Goal: Task Accomplishment & Management: Manage account settings

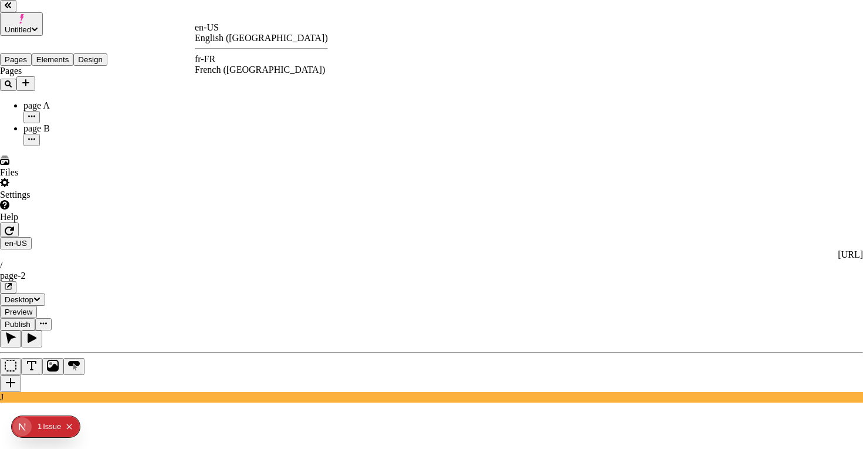
click at [227, 65] on div "fr-FR" at bounding box center [261, 59] width 133 height 11
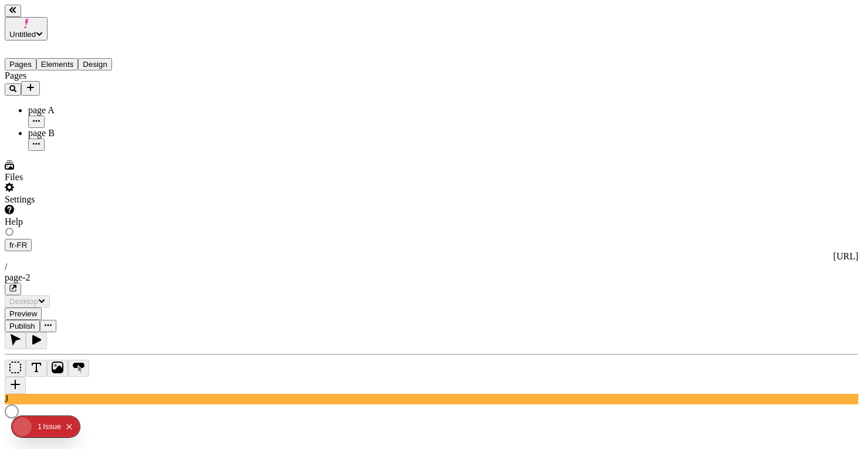
type input "/page-2"
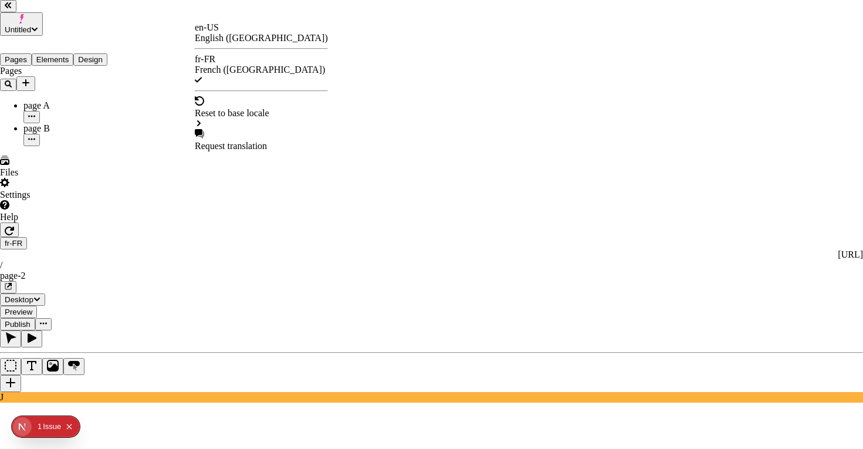
click at [221, 33] on div "en-US" at bounding box center [261, 27] width 133 height 11
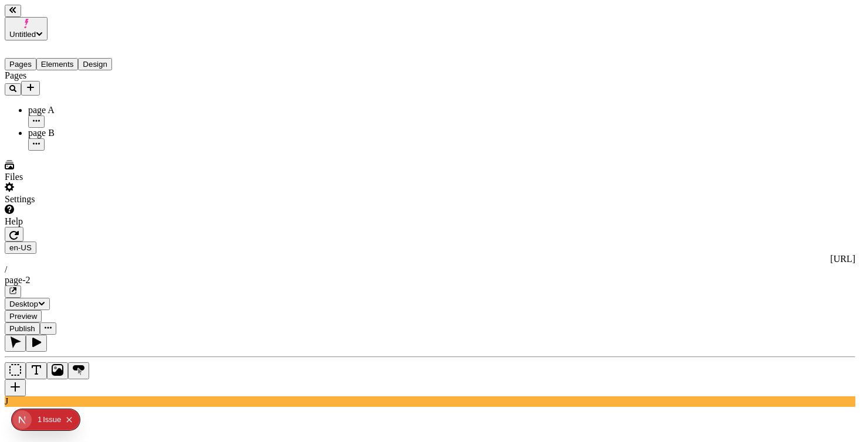
click at [77, 105] on div "page A" at bounding box center [86, 110] width 117 height 11
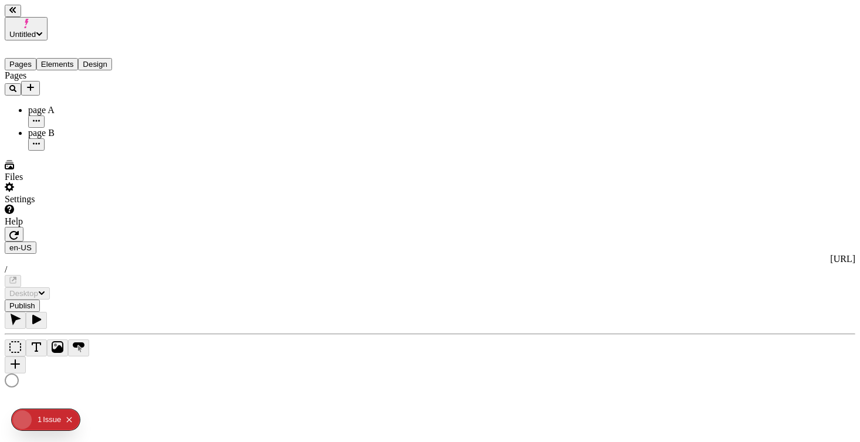
type input "/page"
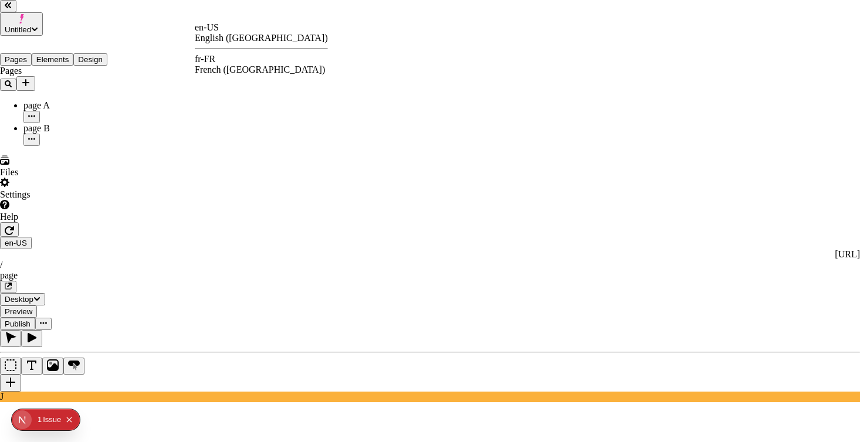
click at [220, 54] on div "en-US English ([GEOGRAPHIC_DATA]) fr-FR French ([GEOGRAPHIC_DATA])" at bounding box center [261, 48] width 133 height 53
click at [220, 59] on div "fr-FR" at bounding box center [261, 59] width 133 height 11
click at [225, 33] on div "en-US" at bounding box center [261, 27] width 133 height 11
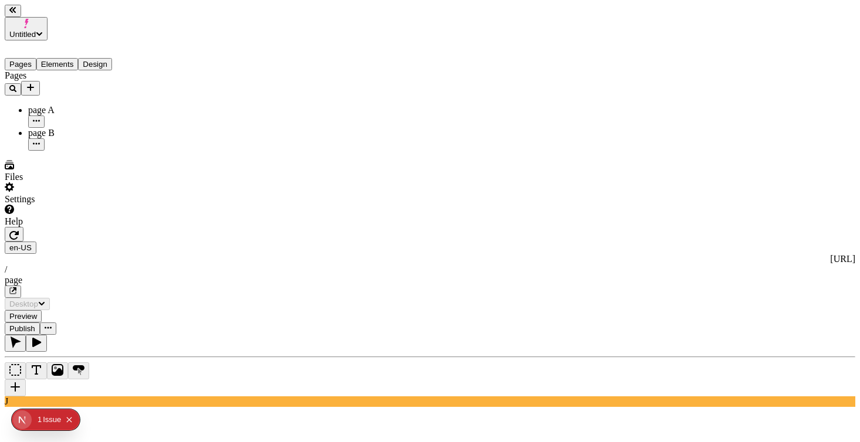
click at [65, 128] on div "page B" at bounding box center [86, 133] width 117 height 11
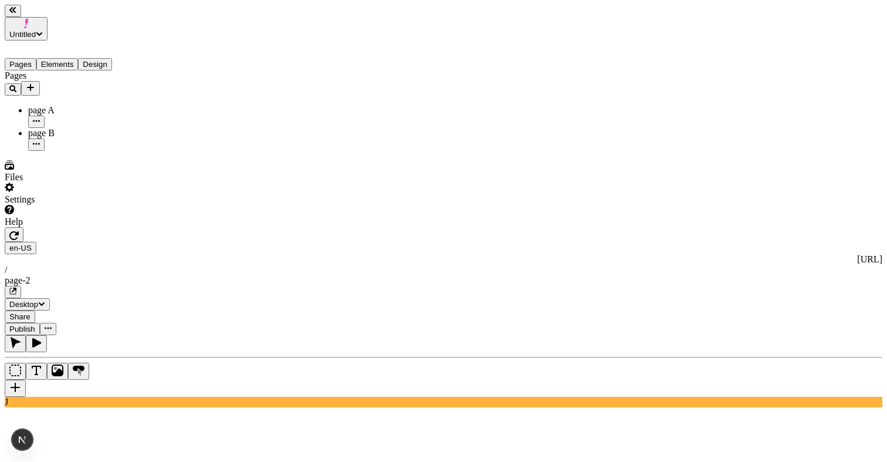
click at [35, 310] on button "Share" at bounding box center [20, 316] width 31 height 12
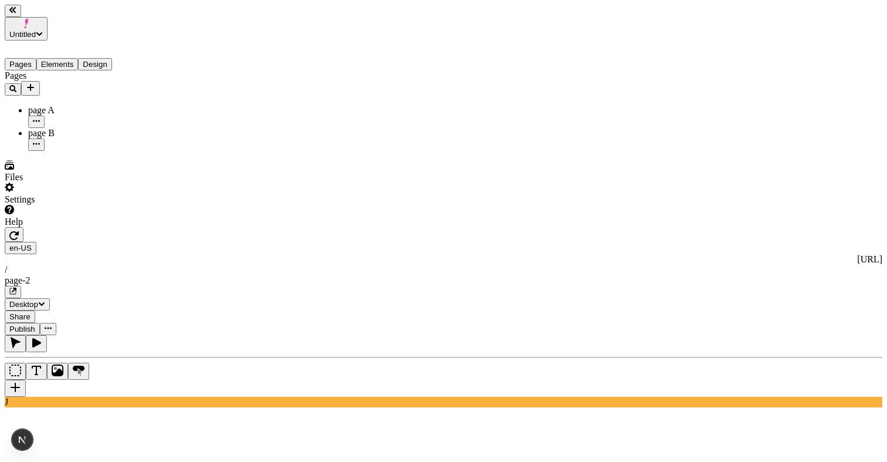
click at [31, 312] on span "Share" at bounding box center [19, 316] width 21 height 9
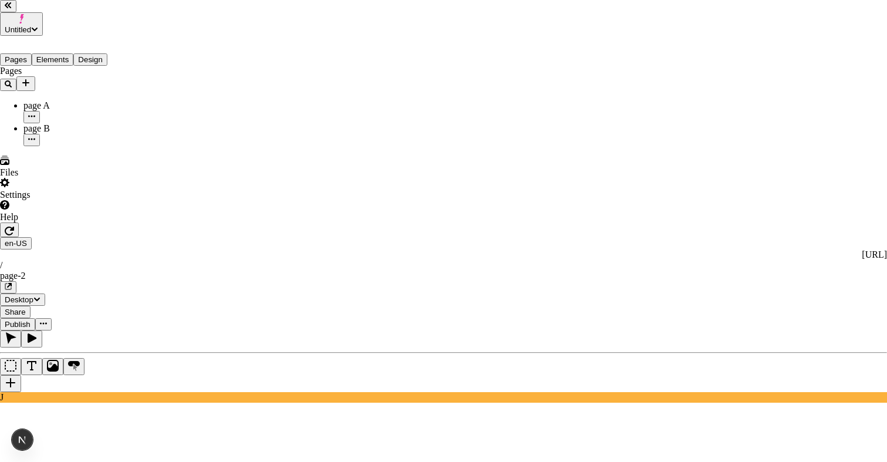
click at [241, 69] on div "fr-FR French ([GEOGRAPHIC_DATA])" at bounding box center [261, 64] width 133 height 21
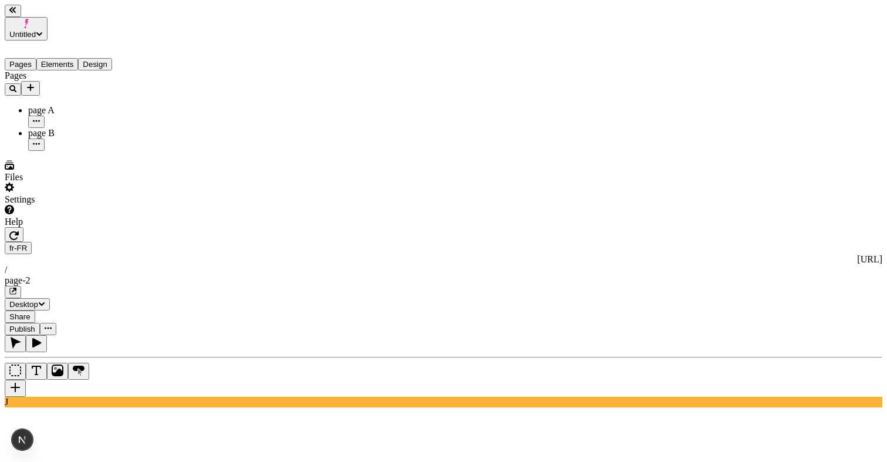
click at [31, 312] on span "Share" at bounding box center [19, 316] width 21 height 9
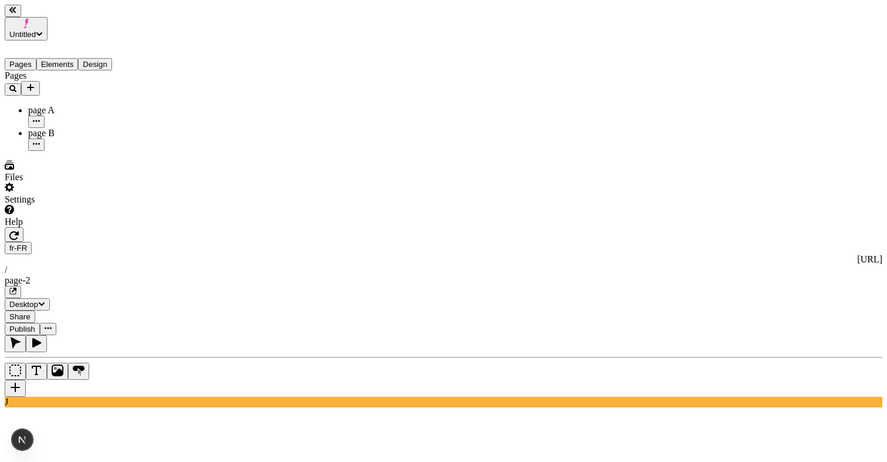
click at [28, 105] on div "page A" at bounding box center [86, 110] width 117 height 11
click at [31, 312] on span "Share" at bounding box center [19, 316] width 21 height 9
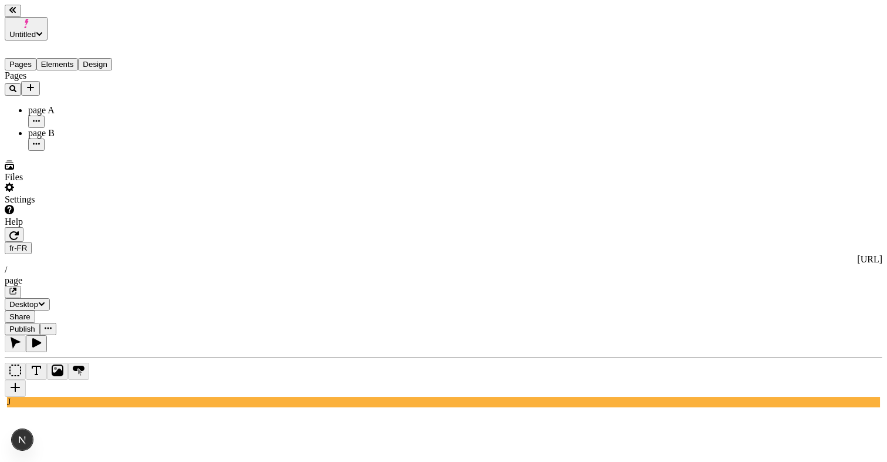
click at [84, 128] on div "page B" at bounding box center [86, 133] width 117 height 11
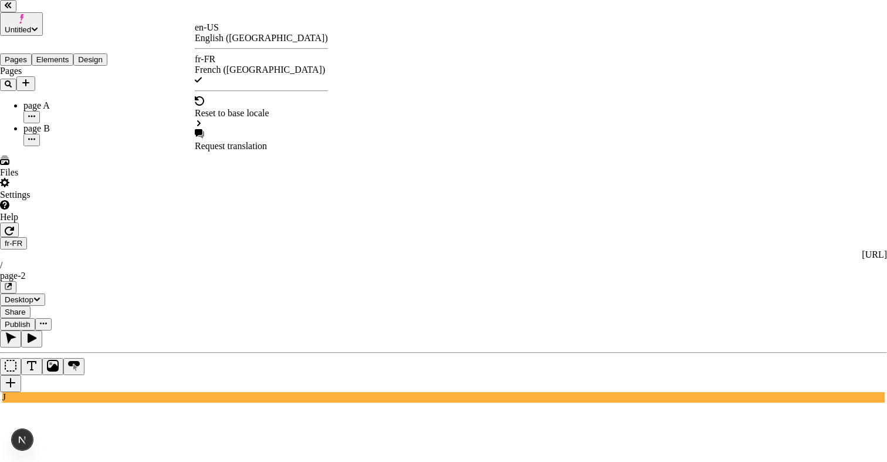
click at [222, 33] on div "en-US" at bounding box center [261, 27] width 133 height 11
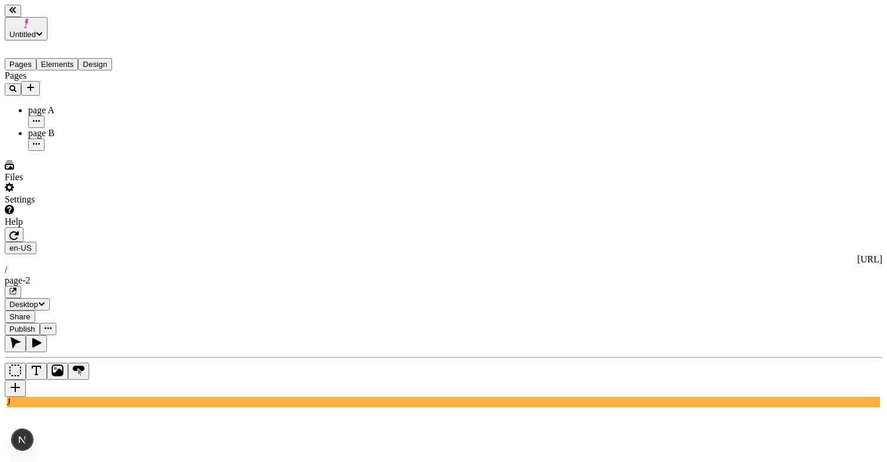
click at [31, 312] on span "Share" at bounding box center [19, 316] width 21 height 9
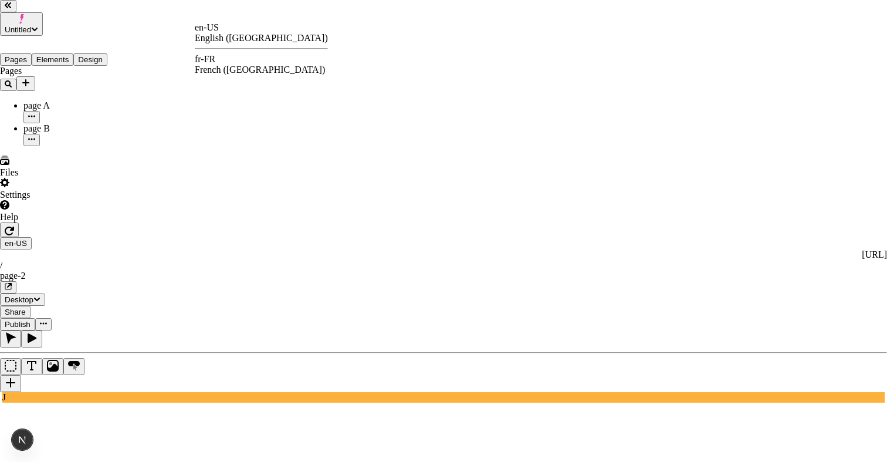
click at [234, 67] on div "fr-FR French ([GEOGRAPHIC_DATA])" at bounding box center [261, 64] width 133 height 21
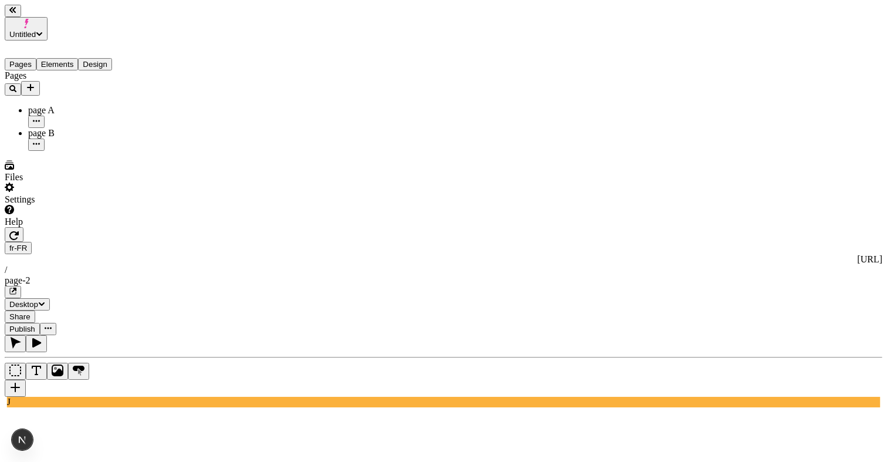
click at [35, 310] on button "Share" at bounding box center [20, 316] width 31 height 12
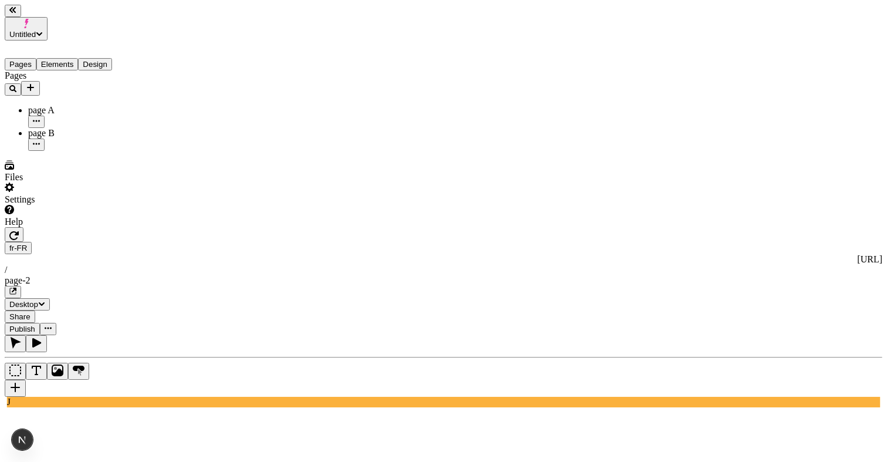
click at [72, 105] on div "page A" at bounding box center [86, 110] width 117 height 11
click at [31, 312] on span "Share" at bounding box center [19, 316] width 21 height 9
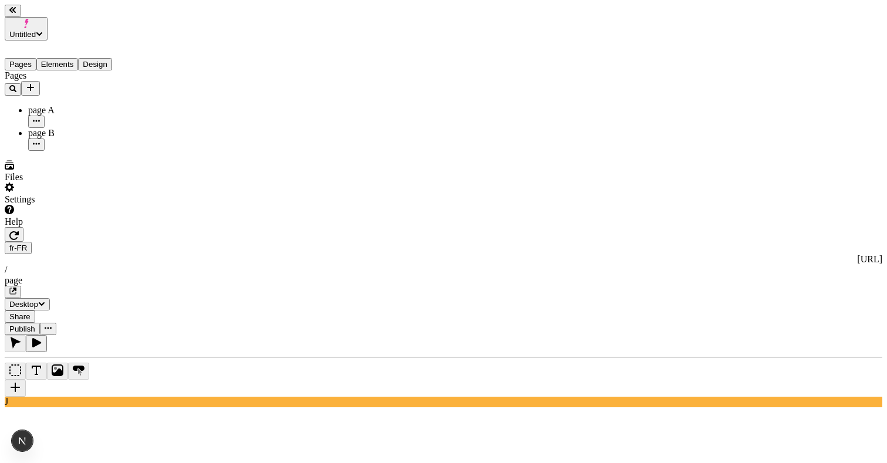
click at [81, 128] on div "page B" at bounding box center [86, 133] width 117 height 11
click at [217, 242] on div "fr-FR [URL] / page-2" at bounding box center [444, 270] width 878 height 56
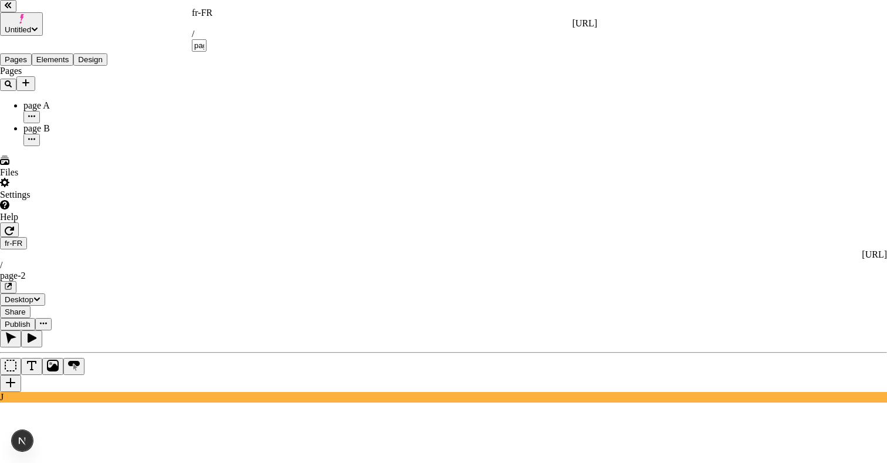
click at [207, 18] on div "fr-FR" at bounding box center [394, 13] width 405 height 11
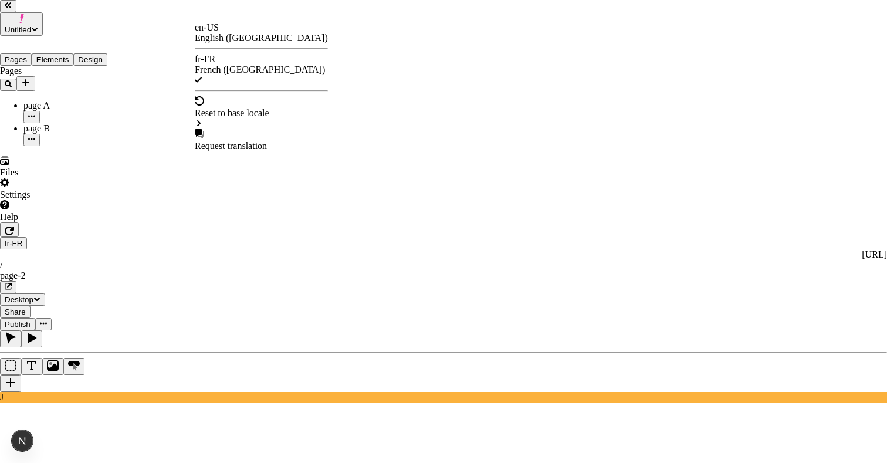
click at [224, 30] on div "en-US English ([GEOGRAPHIC_DATA])" at bounding box center [261, 32] width 133 height 21
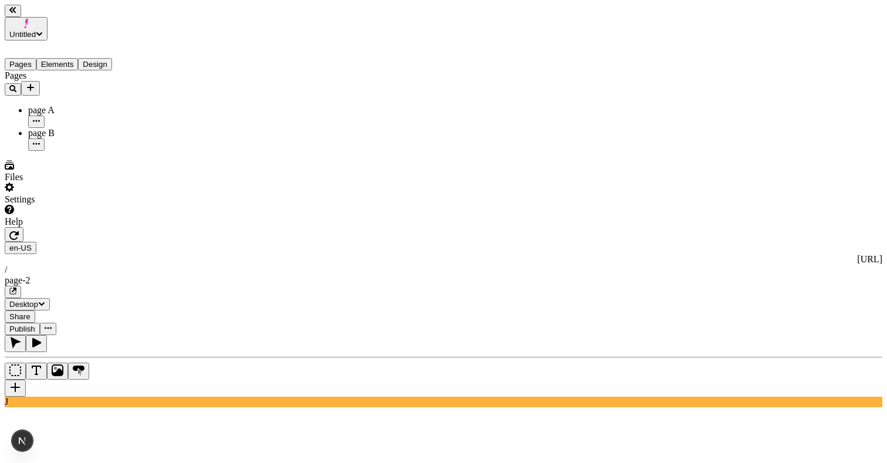
click at [31, 312] on span "Share" at bounding box center [19, 316] width 21 height 9
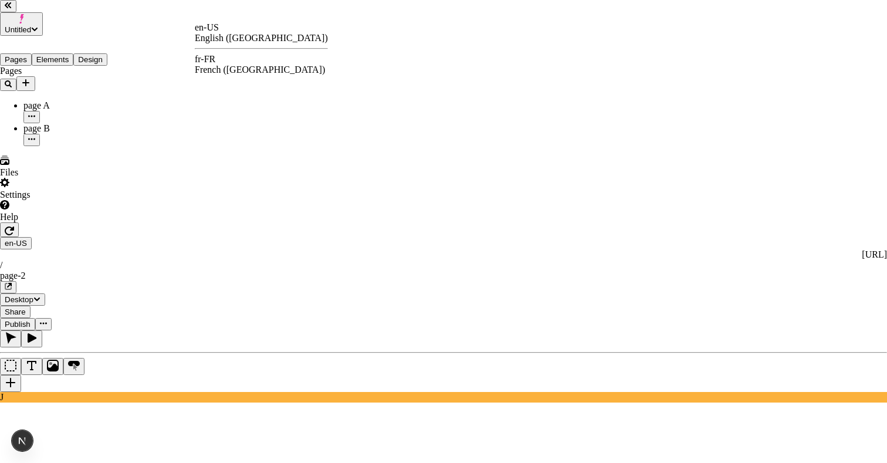
click at [235, 63] on div "fr-FR French ([GEOGRAPHIC_DATA])" at bounding box center [261, 64] width 133 height 21
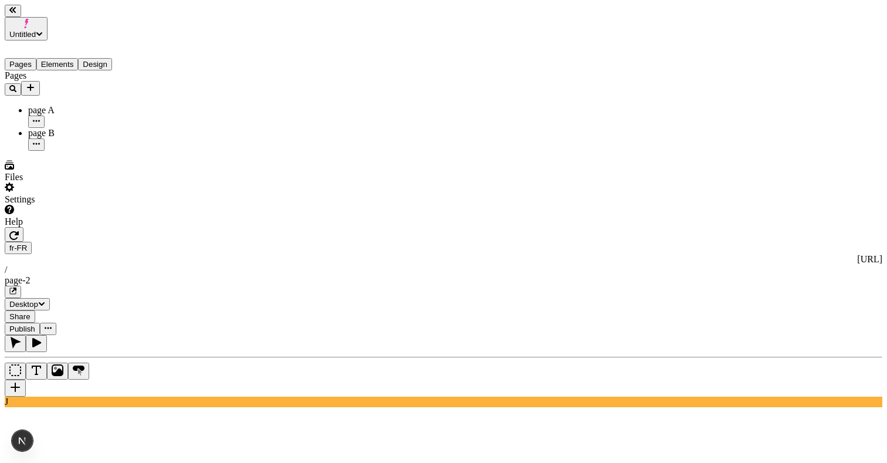
click at [31, 312] on span "Share" at bounding box center [19, 316] width 21 height 9
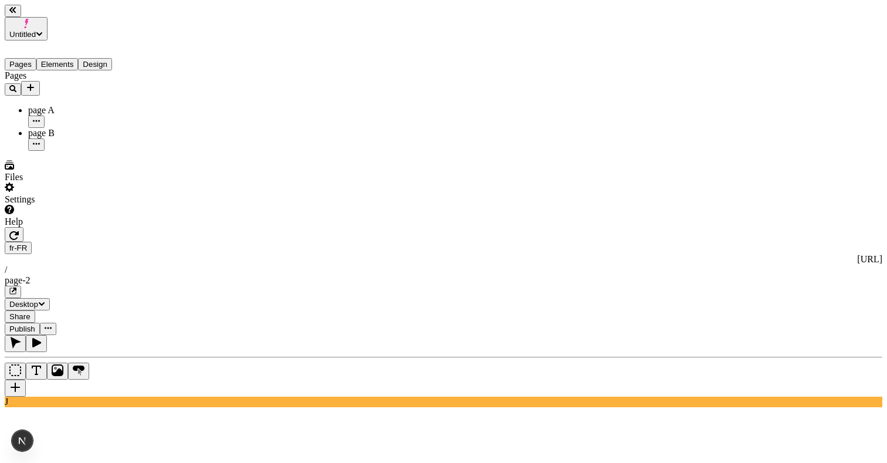
click at [79, 105] on div "page A" at bounding box center [86, 110] width 117 height 11
click at [31, 312] on span "Share" at bounding box center [19, 316] width 21 height 9
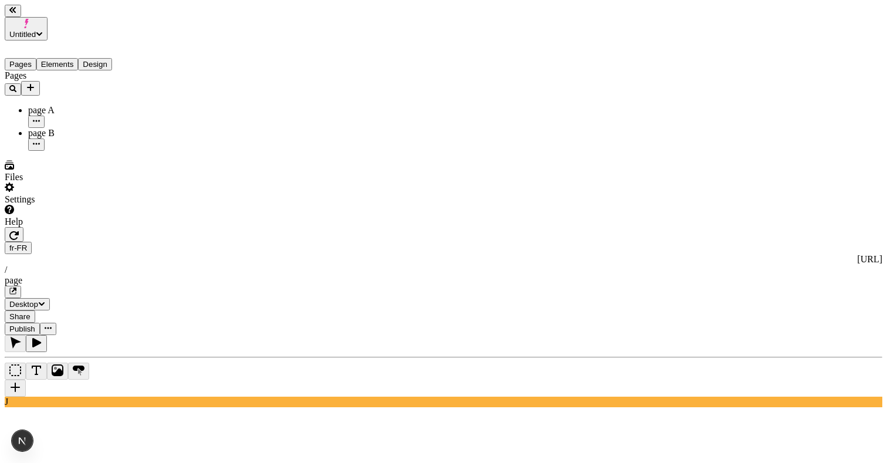
click at [70, 105] on div "page A" at bounding box center [86, 116] width 117 height 23
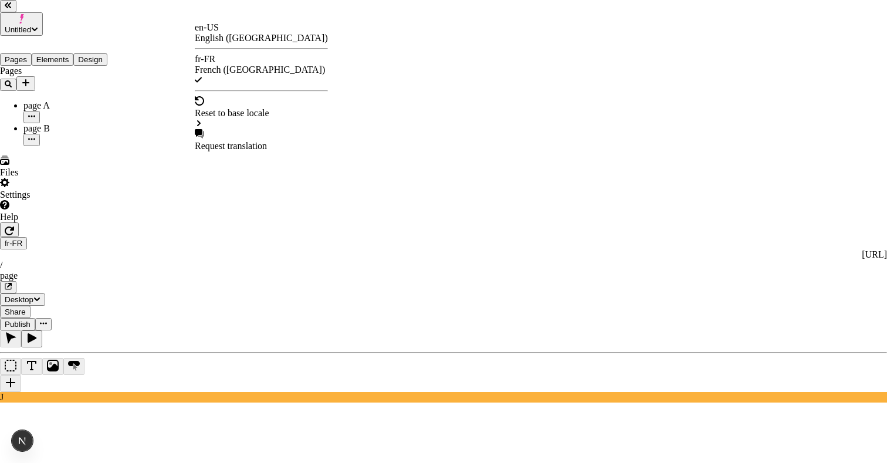
click at [223, 33] on div "en-US" at bounding box center [261, 27] width 133 height 11
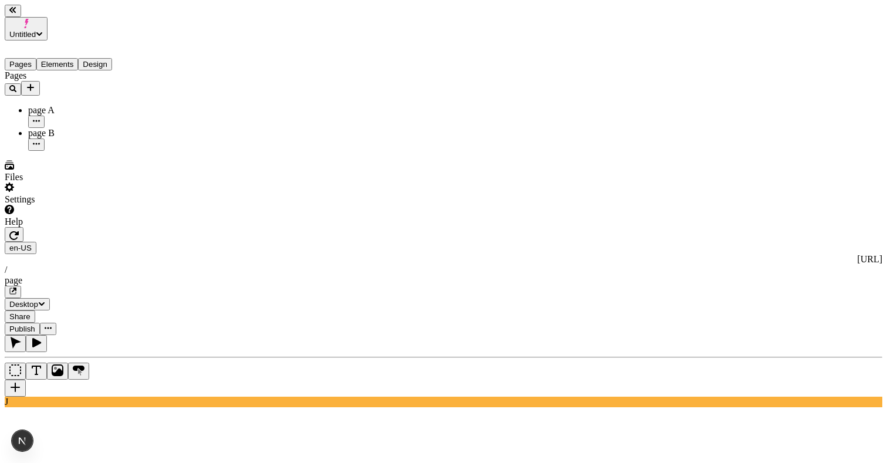
click at [40, 81] on button "Add new" at bounding box center [30, 88] width 19 height 15
click at [95, 97] on div "Blank page" at bounding box center [114, 92] width 39 height 33
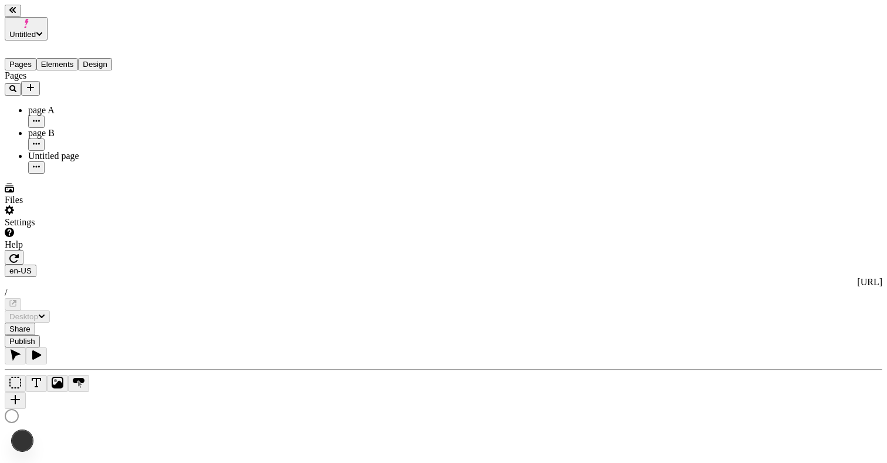
type input "/page-3"
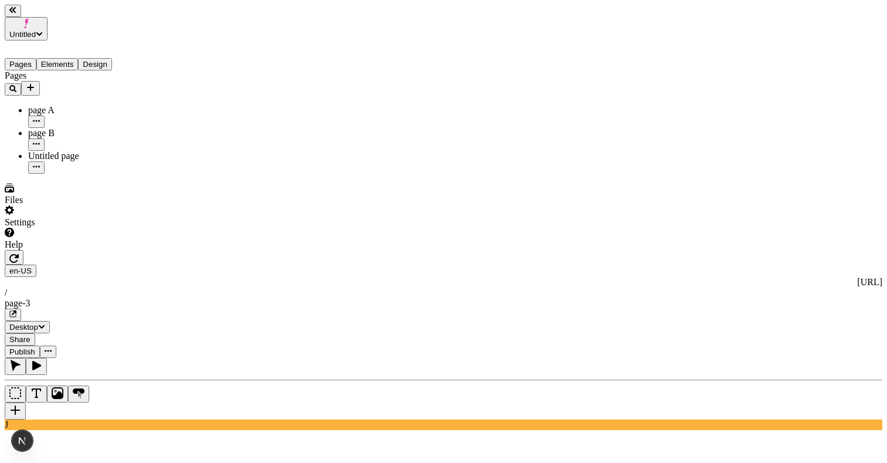
click at [40, 163] on icon "button" at bounding box center [36, 166] width 7 height 7
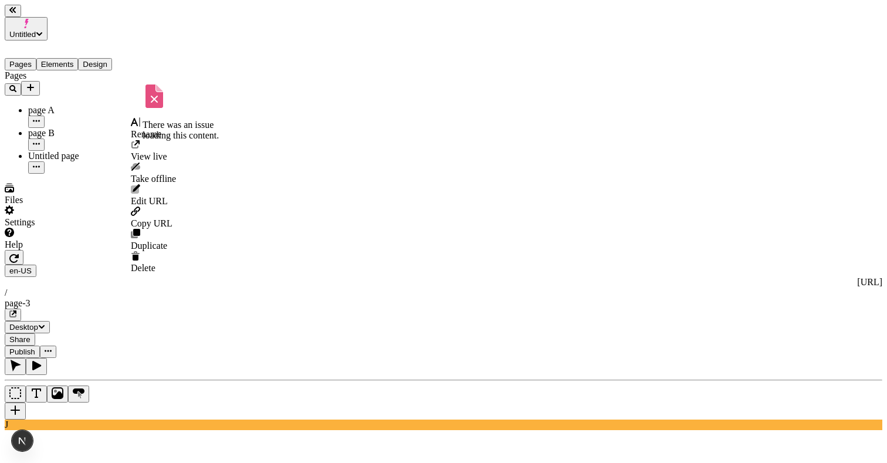
click at [159, 134] on span "Rename" at bounding box center [146, 134] width 31 height 10
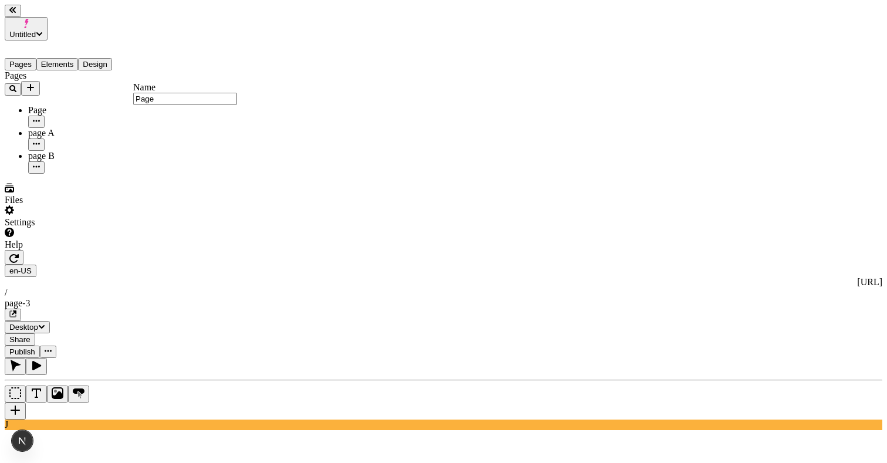
type input "Page C"
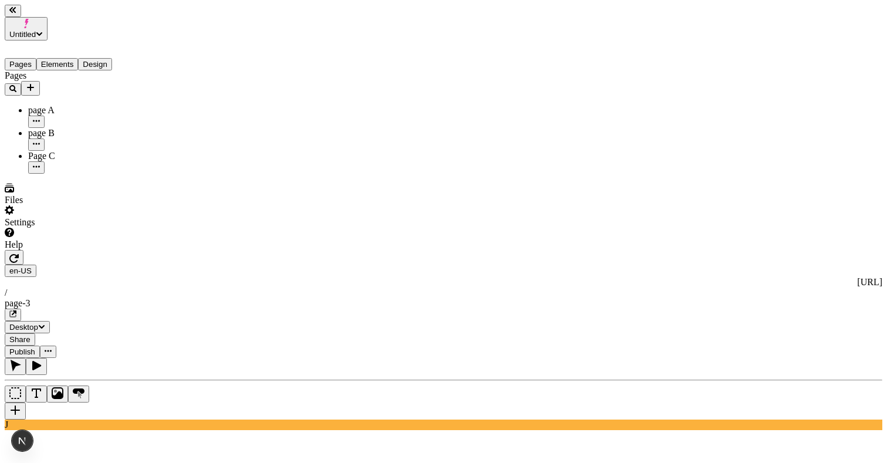
type input "/"
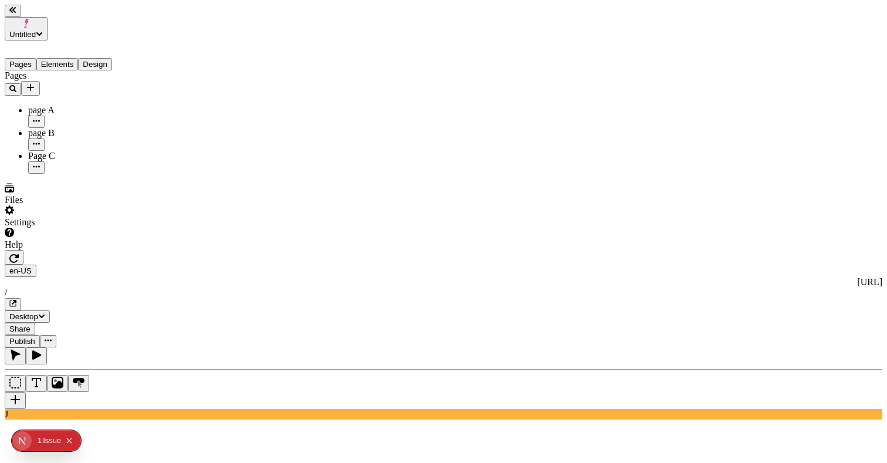
click at [45, 428] on div "Issue" at bounding box center [52, 440] width 18 height 21
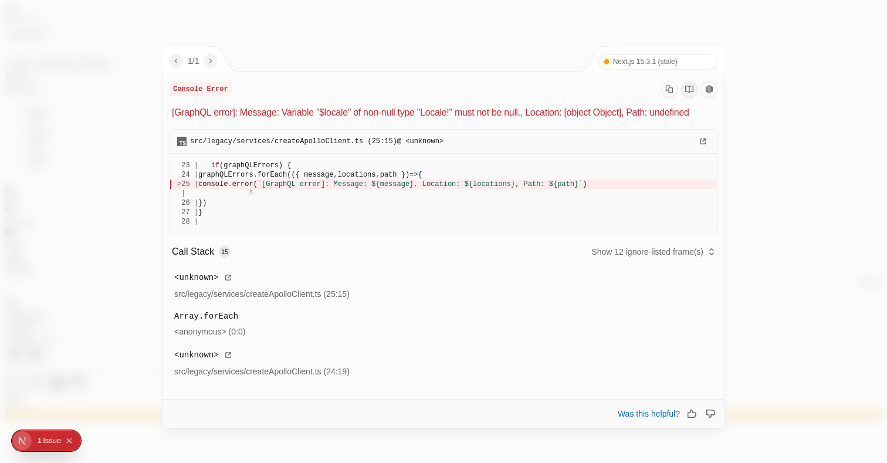
click at [771, 171] on div at bounding box center [443, 231] width 887 height 463
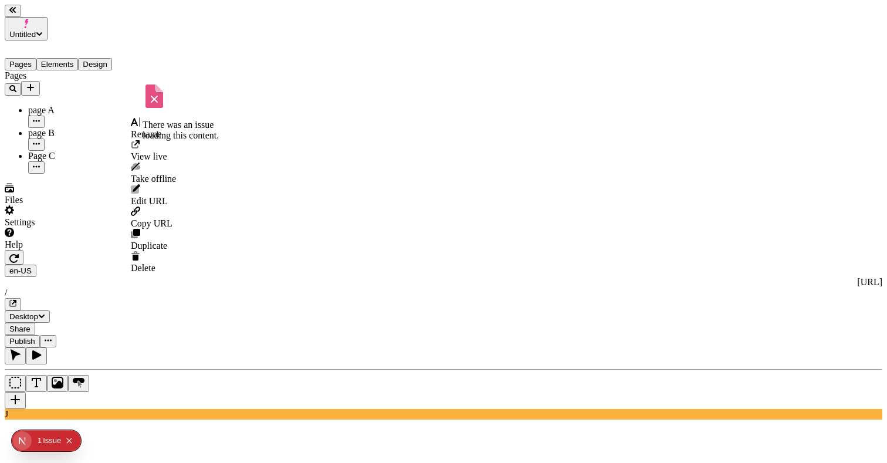
click at [45, 161] on button "button" at bounding box center [36, 167] width 16 height 12
click at [161, 131] on span "Rename" at bounding box center [146, 134] width 31 height 10
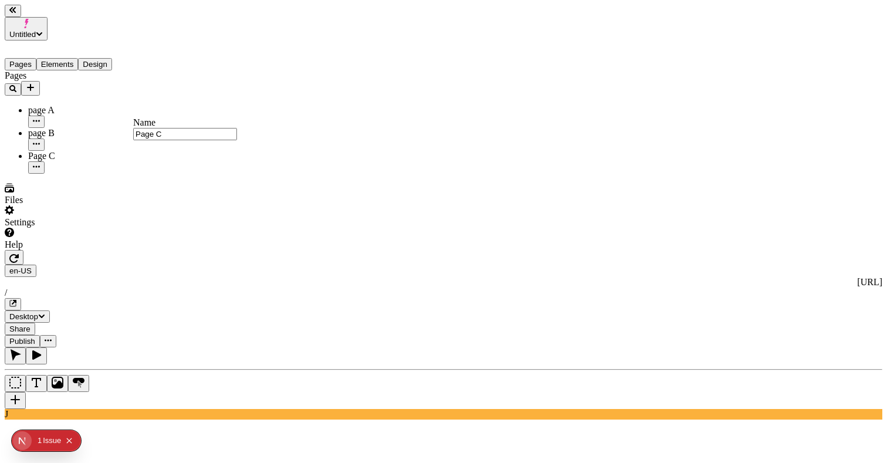
click at [142, 140] on input "Page C" at bounding box center [185, 134] width 104 height 12
type input "page C"
click at [19, 254] on icon "button" at bounding box center [13, 258] width 9 height 9
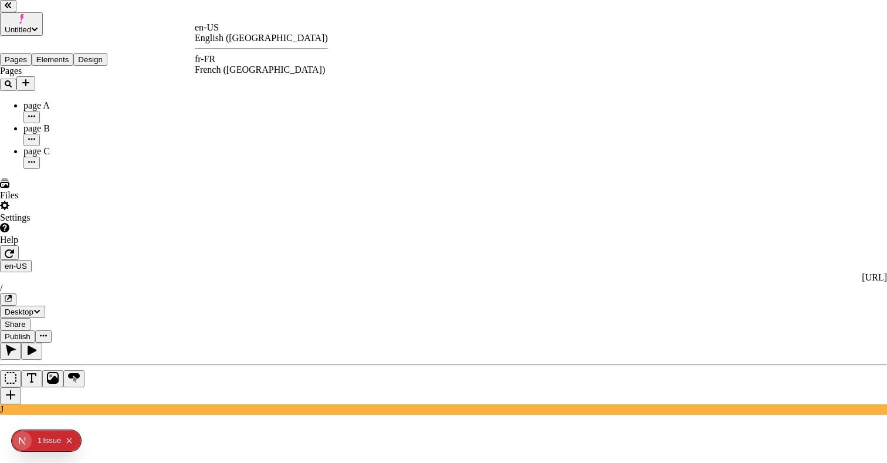
click at [219, 58] on div "fr-FR French ([GEOGRAPHIC_DATA])" at bounding box center [261, 64] width 133 height 21
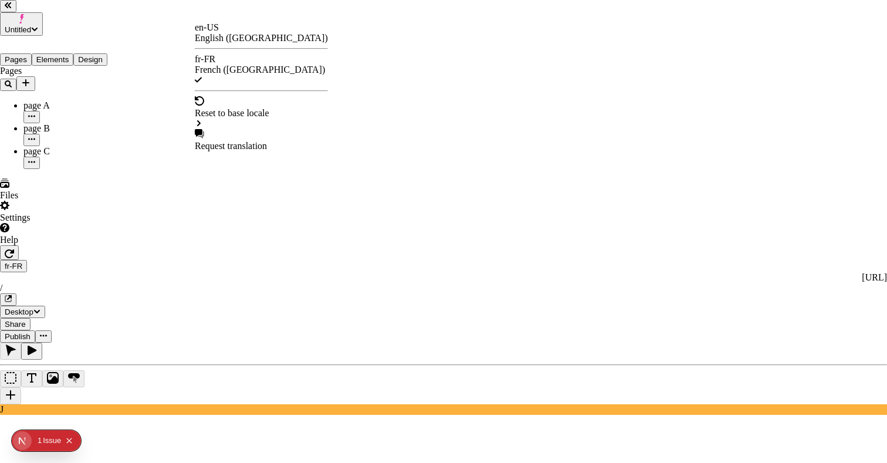
click at [209, 29] on div "en-US English ([GEOGRAPHIC_DATA])" at bounding box center [261, 32] width 133 height 21
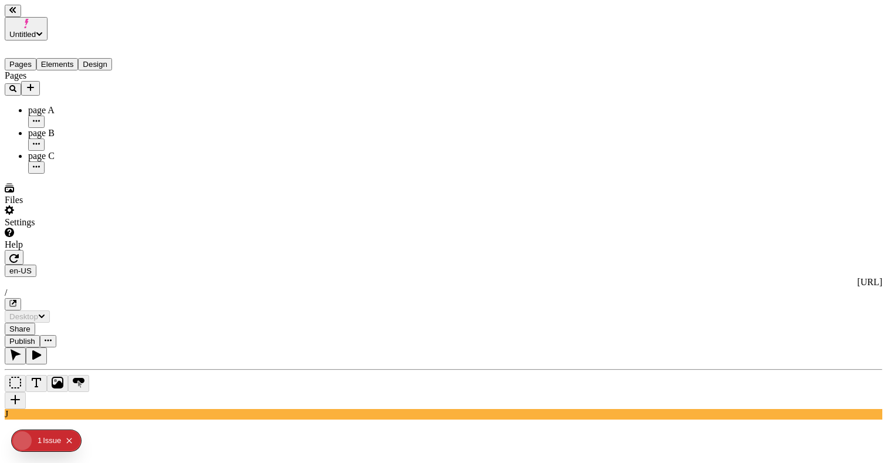
click at [69, 428] on icon "Collapse issues badge" at bounding box center [69, 440] width 7 height 7
drag, startPoint x: 795, startPoint y: 83, endPoint x: 728, endPoint y: 83, distance: 66.9
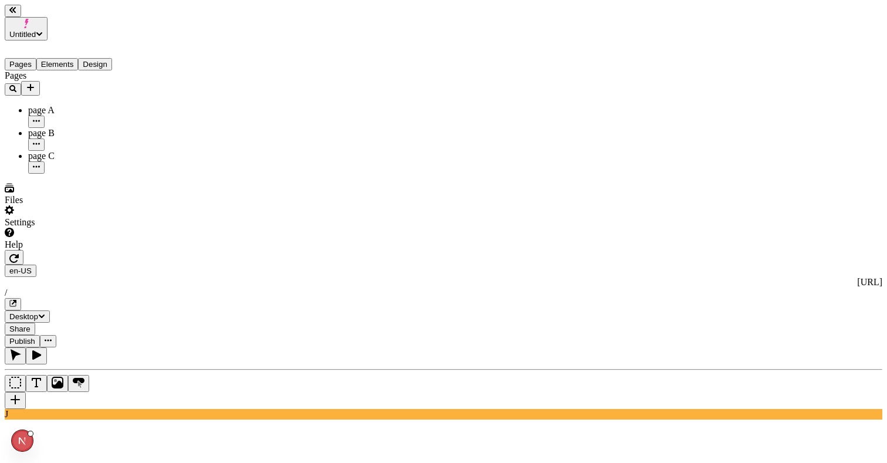
drag, startPoint x: 812, startPoint y: 89, endPoint x: 711, endPoint y: 89, distance: 100.3
click at [35, 323] on button "Share" at bounding box center [20, 329] width 31 height 12
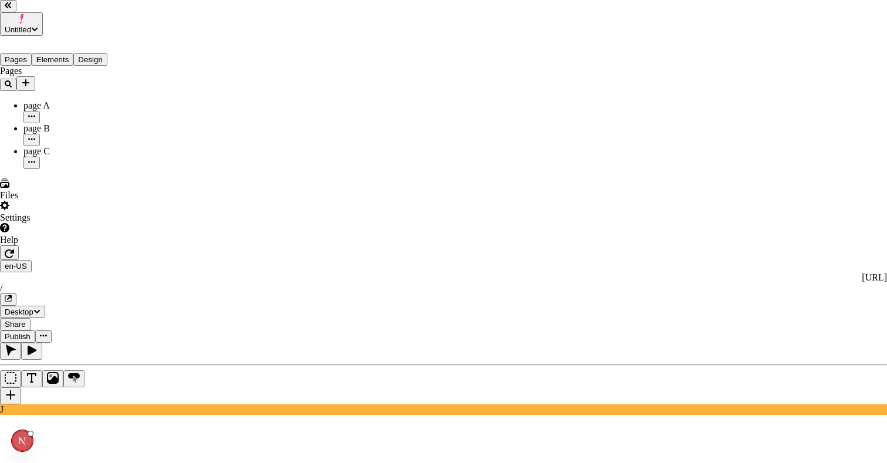
click at [223, 57] on div "fr-FR French ([GEOGRAPHIC_DATA])" at bounding box center [261, 64] width 133 height 21
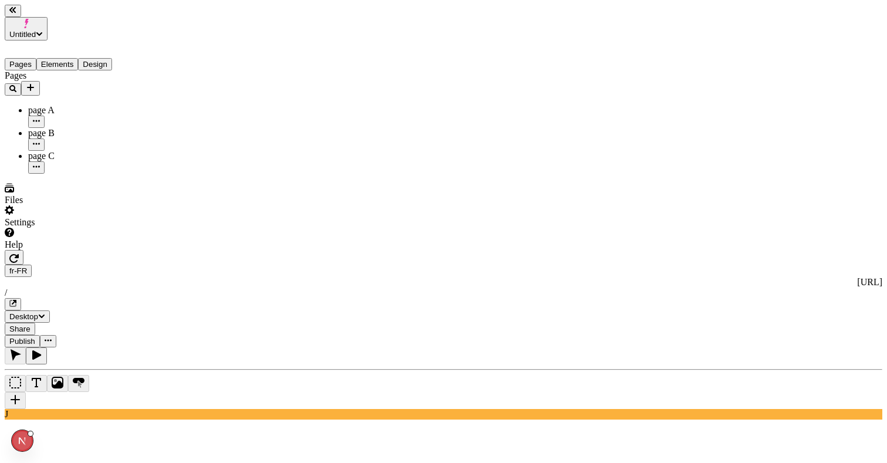
click at [35, 323] on button "Share" at bounding box center [20, 329] width 31 height 12
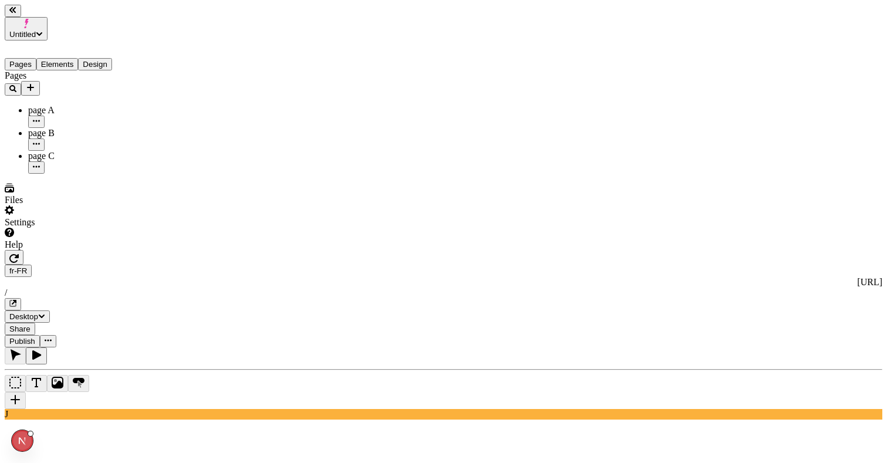
type input "/"
click at [35, 323] on button "Share" at bounding box center [20, 329] width 31 height 12
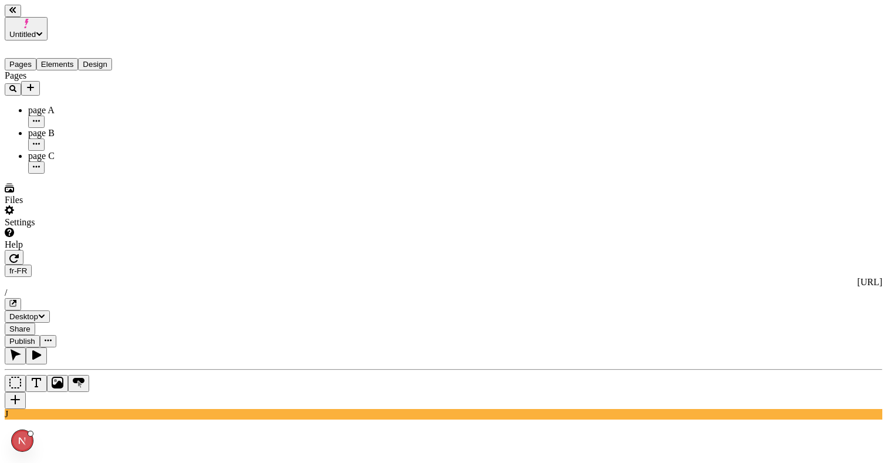
type textarea "Completely syndicate out-of-the-box sprints, then quickly optimize intuitive ex…"
type input "18"
type input "1.5"
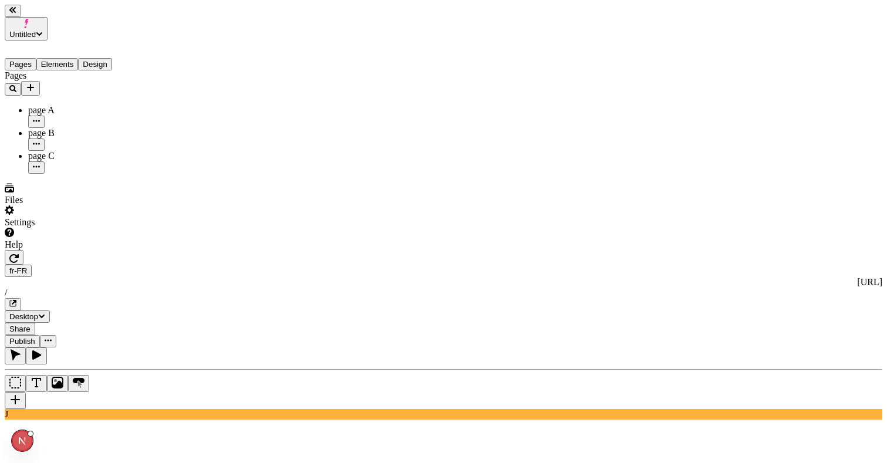
type input "45"
click at [31, 324] on span "Share" at bounding box center [19, 328] width 21 height 9
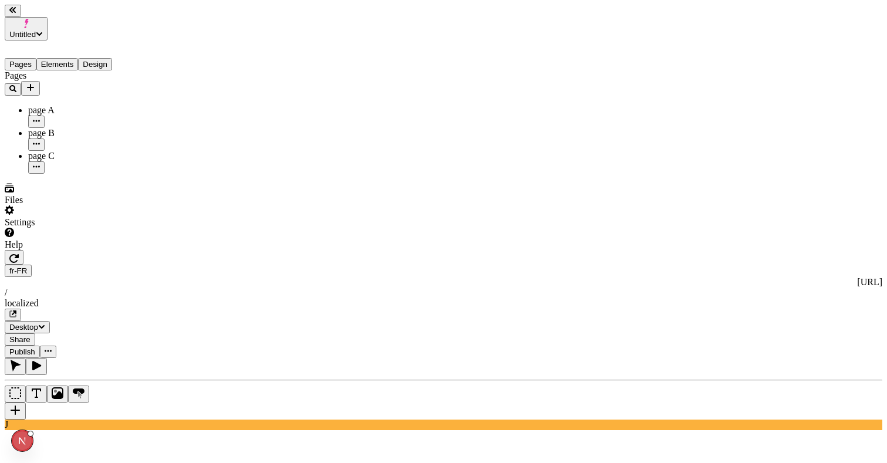
click at [31, 335] on span "Share" at bounding box center [19, 339] width 21 height 9
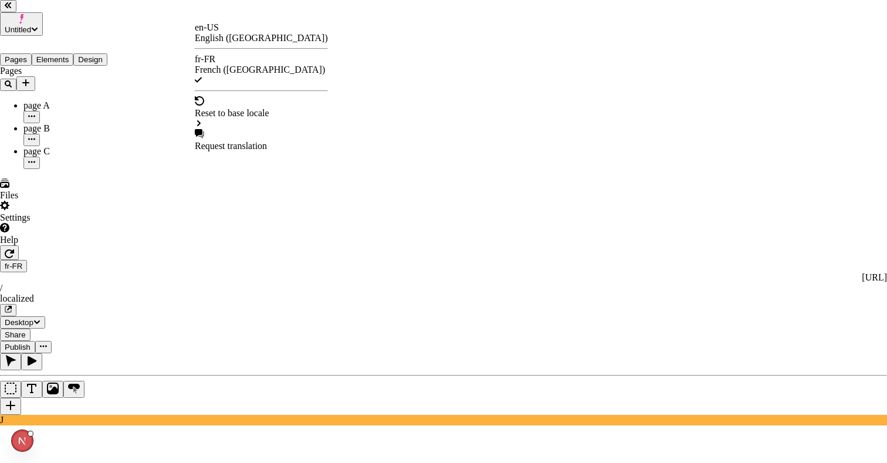
click at [229, 29] on div "en-US English ([GEOGRAPHIC_DATA])" at bounding box center [261, 32] width 133 height 21
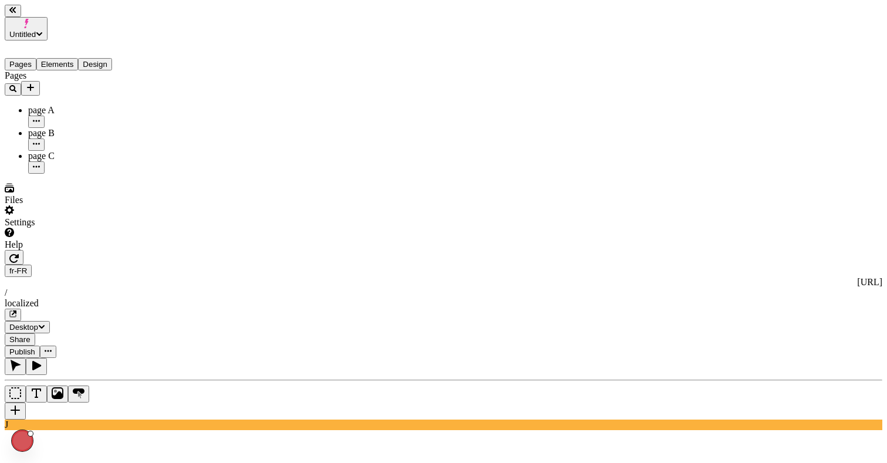
type input "/"
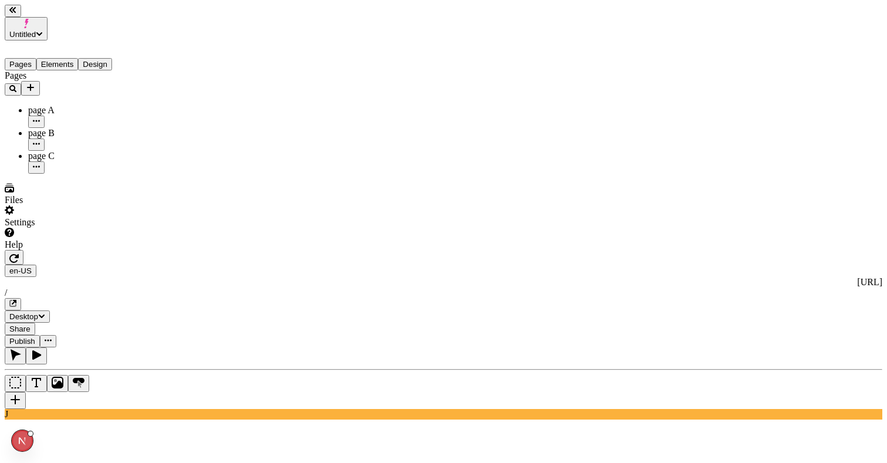
click at [31, 324] on span "Share" at bounding box center [19, 328] width 21 height 9
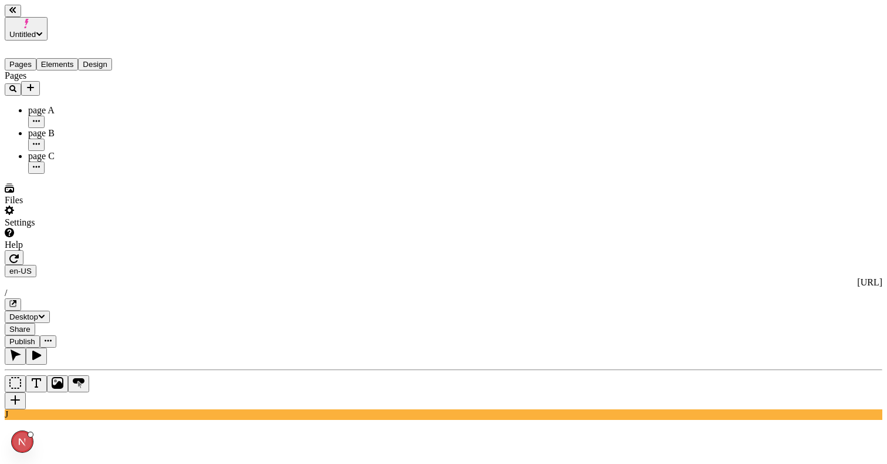
click at [81, 228] on div "Settings" at bounding box center [75, 216] width 141 height 22
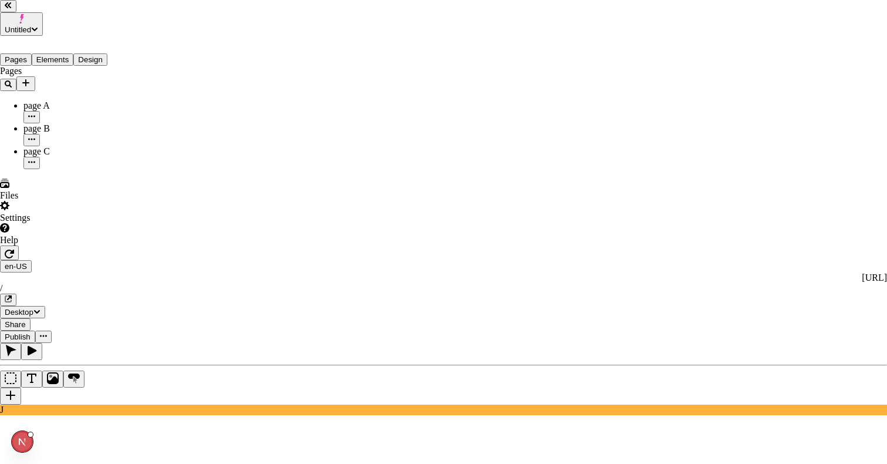
drag, startPoint x: 439, startPoint y: 87, endPoint x: 493, endPoint y: 232, distance: 154.1
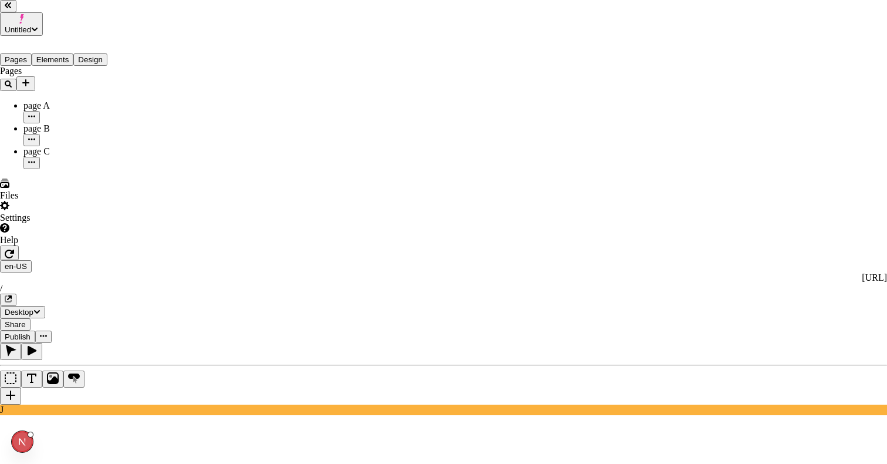
drag, startPoint x: 394, startPoint y: 38, endPoint x: 366, endPoint y: 37, distance: 28.2
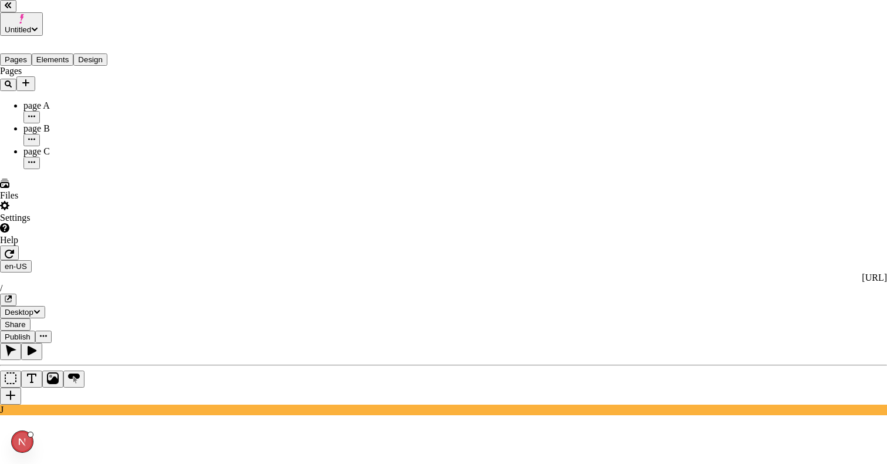
drag, startPoint x: 368, startPoint y: 49, endPoint x: 351, endPoint y: 44, distance: 18.4
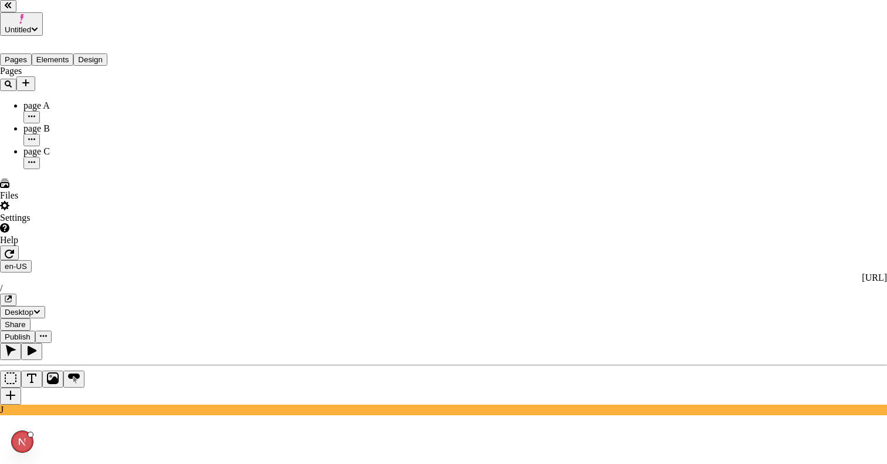
drag, startPoint x: 373, startPoint y: 48, endPoint x: 399, endPoint y: 82, distance: 43.1
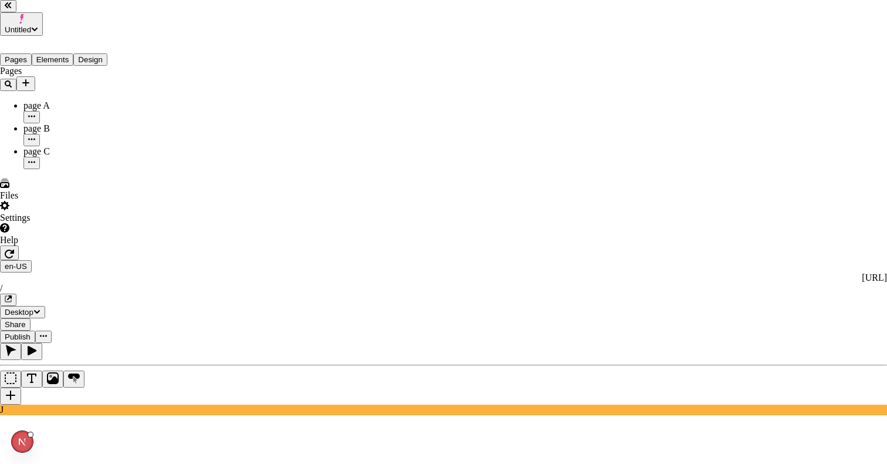
type input "[DOMAIN_NAME]"
